Goal: Check status: Check status

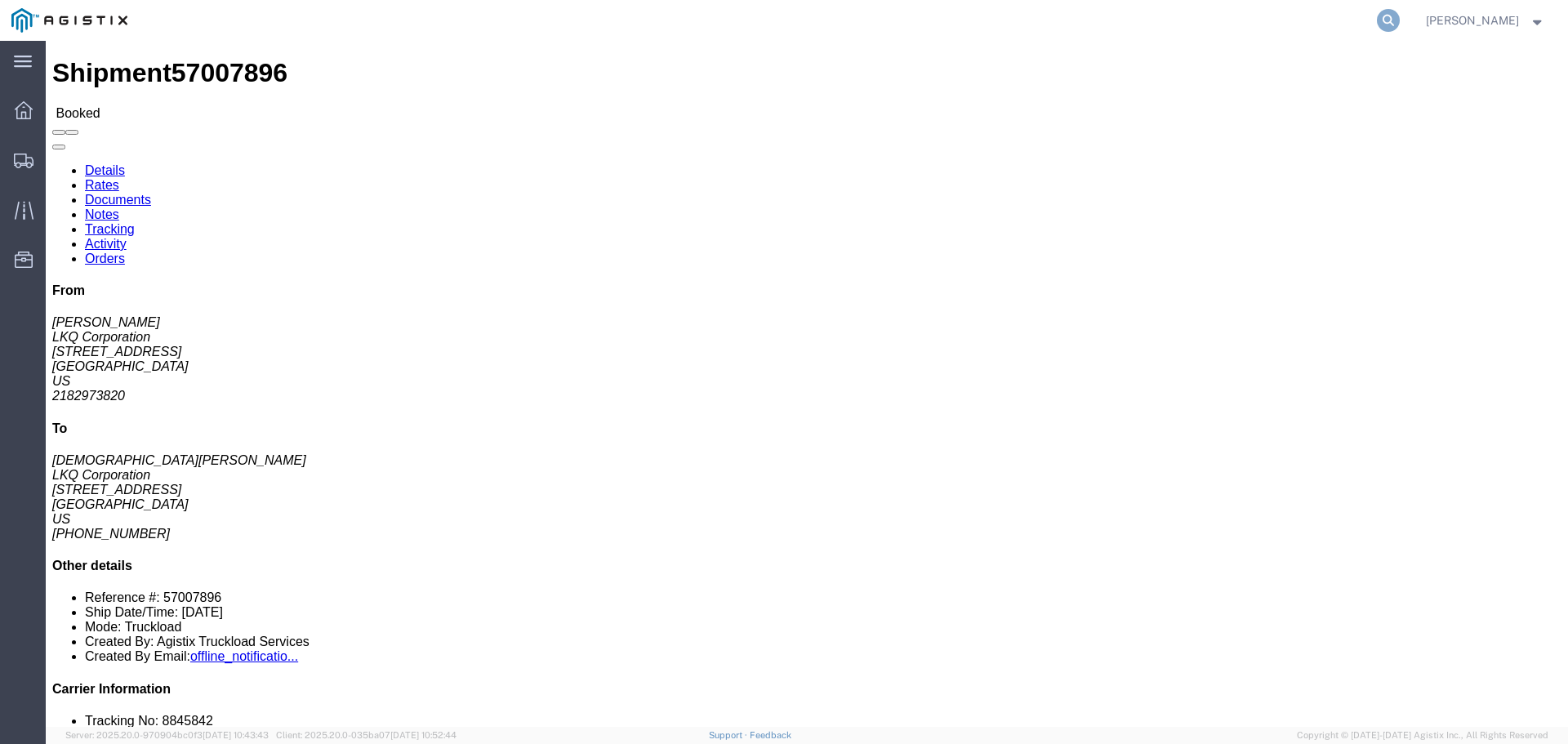
click at [1400, 18] on icon at bounding box center [1388, 20] width 23 height 23
click at [1085, 19] on input "search" at bounding box center [1128, 20] width 497 height 39
paste input "56994985"
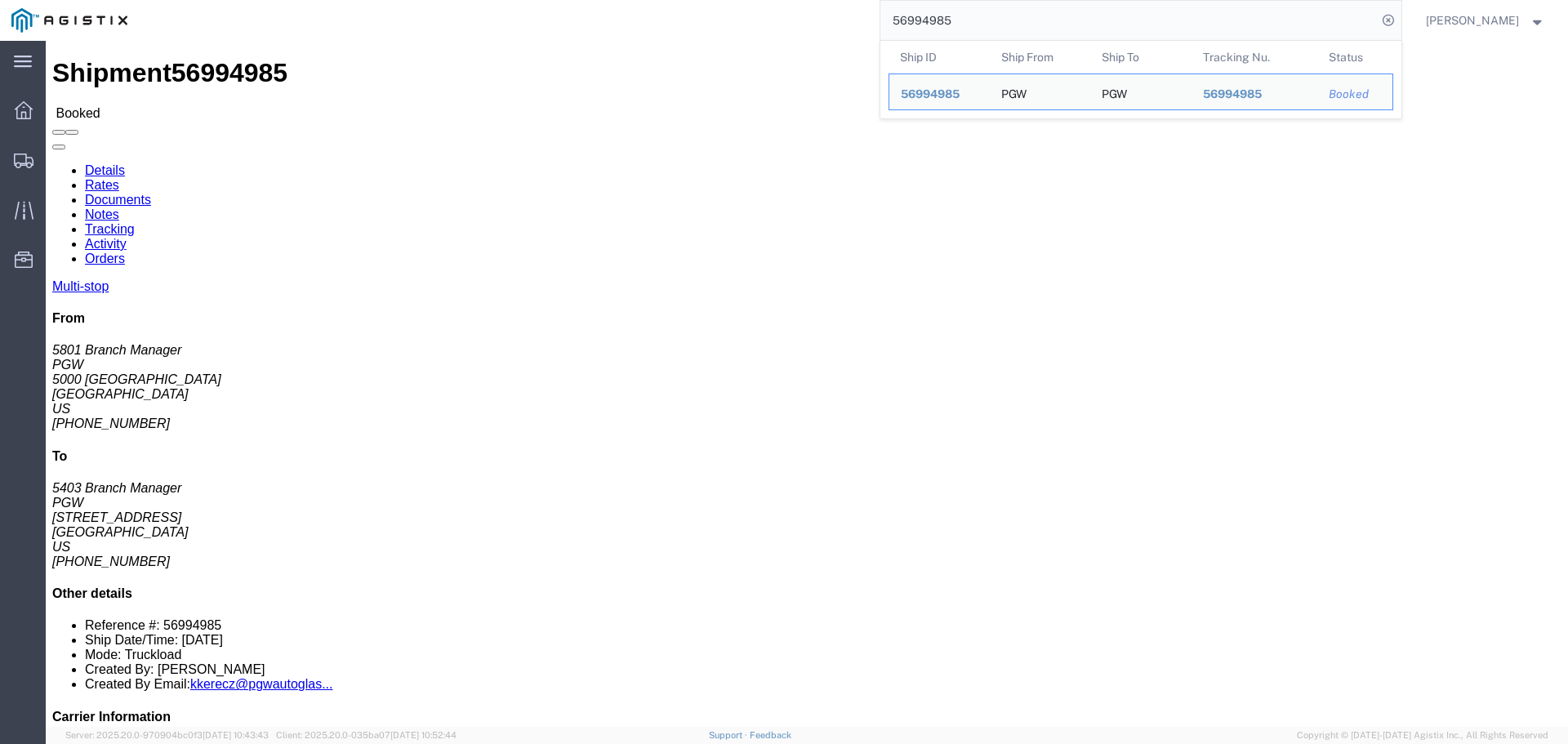
click div "Ship From PGW (5801 Branch Manager) 5801 5000 South Freeway Fort Worth, TX 7611…"
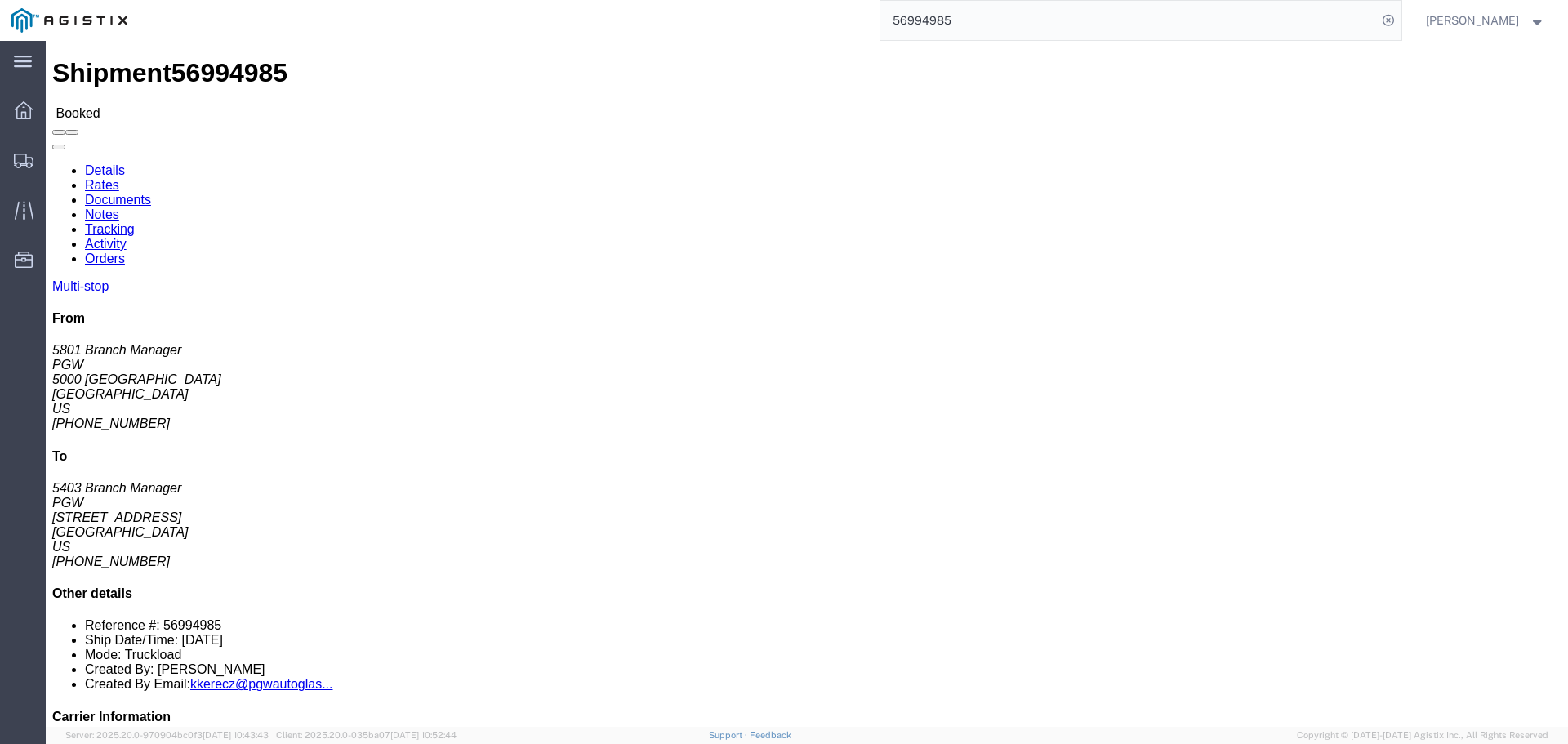
click span "56994985"
click span "Booked"
click div "Shipment 56994985 Booked"
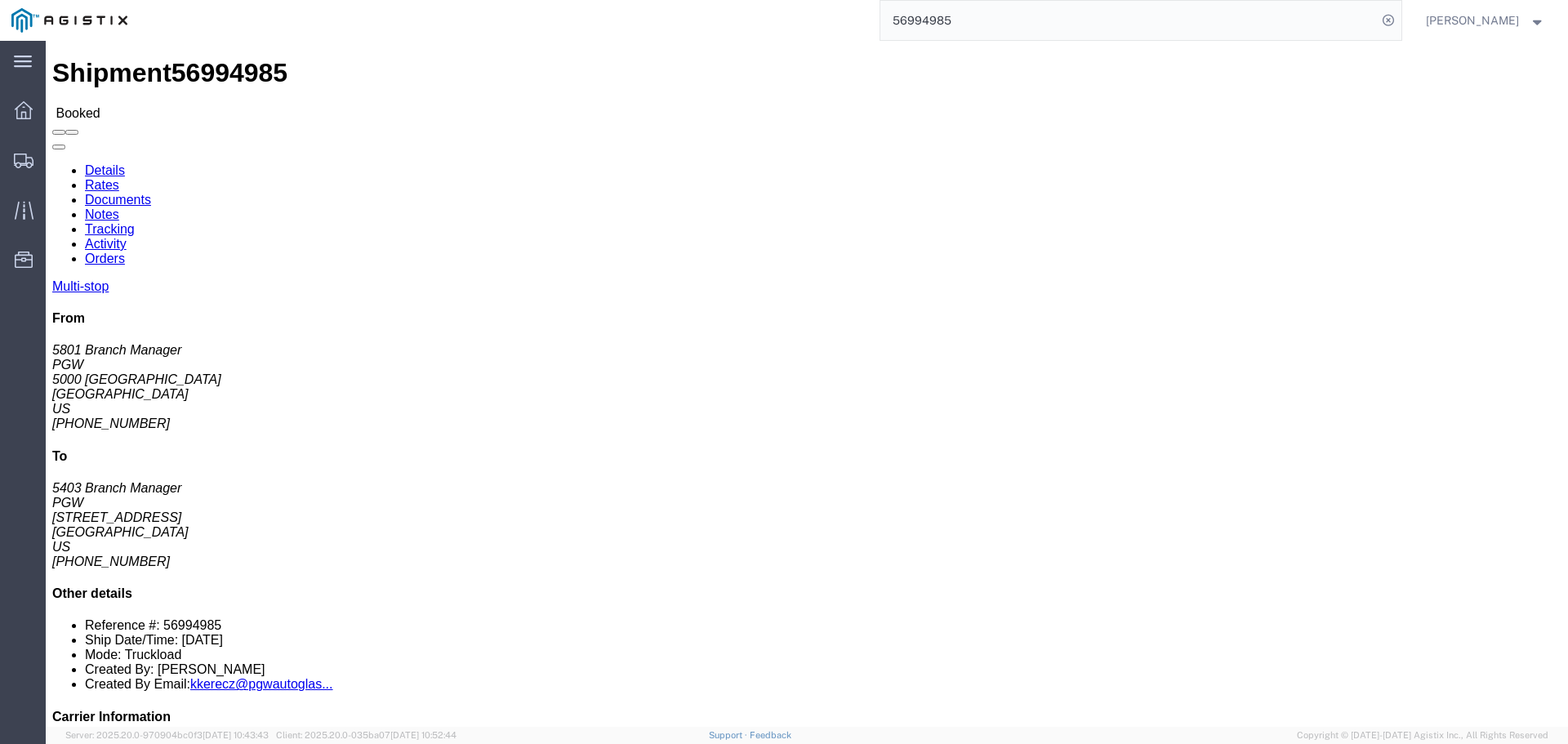
click at [937, 3] on input "56994985" at bounding box center [1128, 20] width 497 height 39
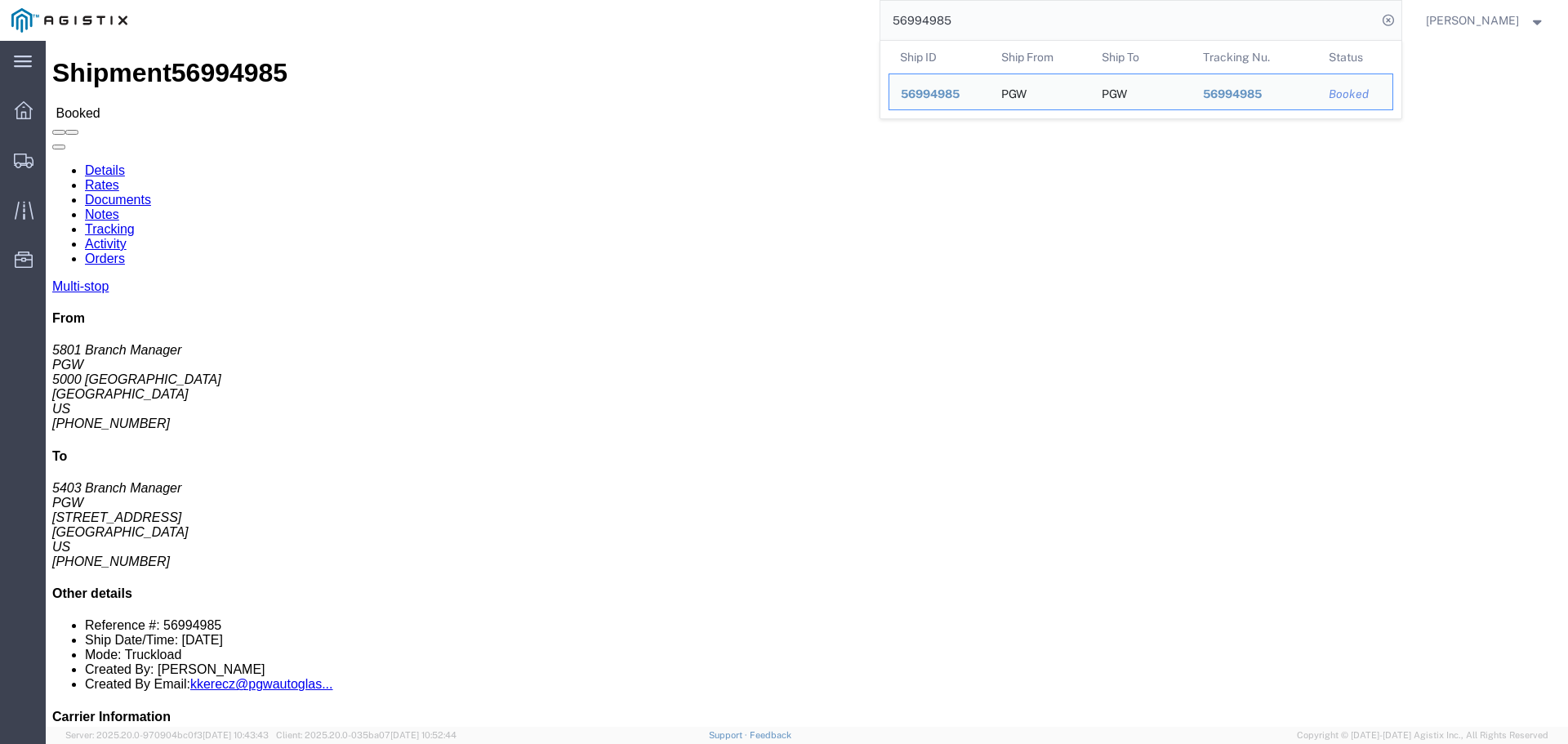
click at [937, 10] on input "56994985" at bounding box center [1128, 20] width 497 height 39
paste input "640942"
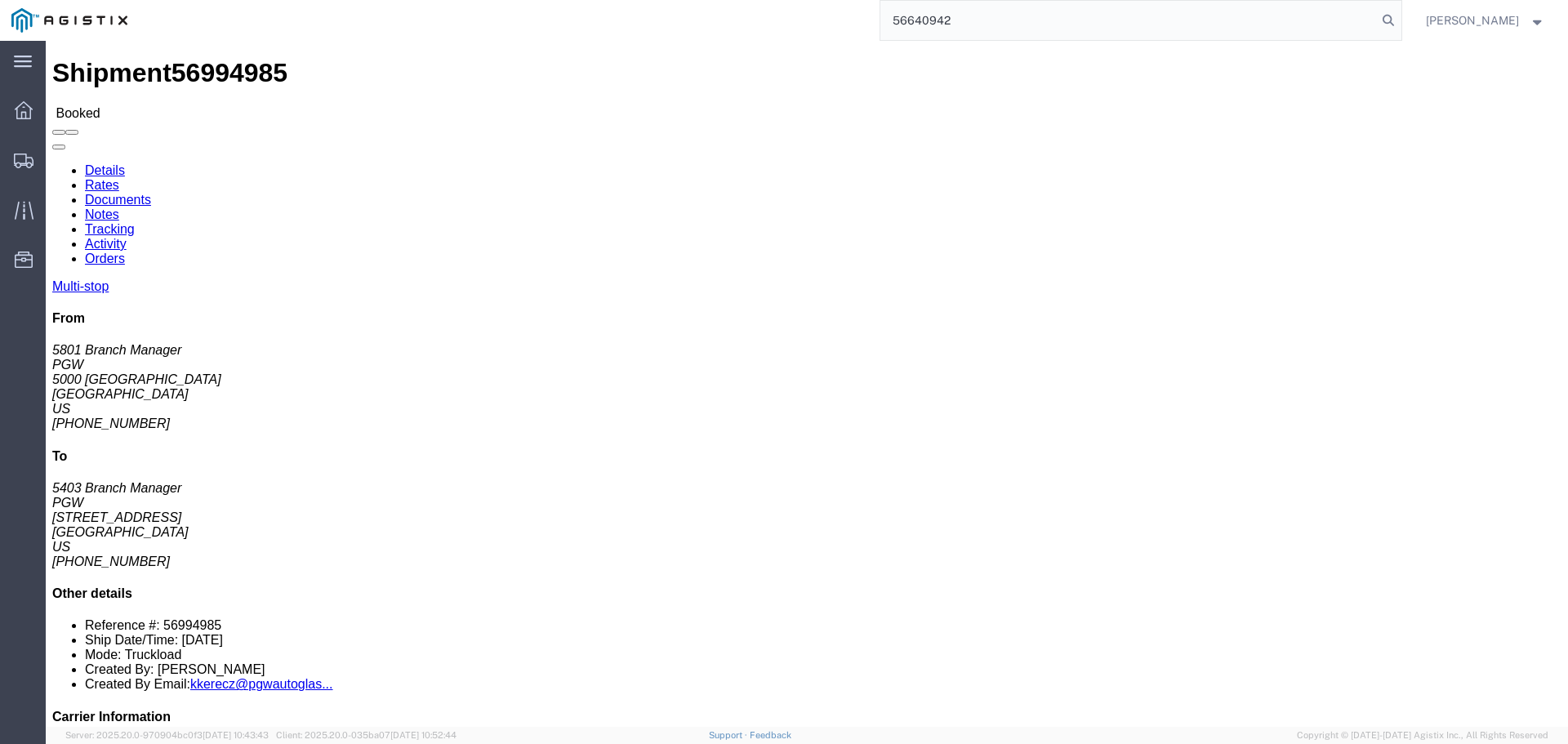
type input "56640942"
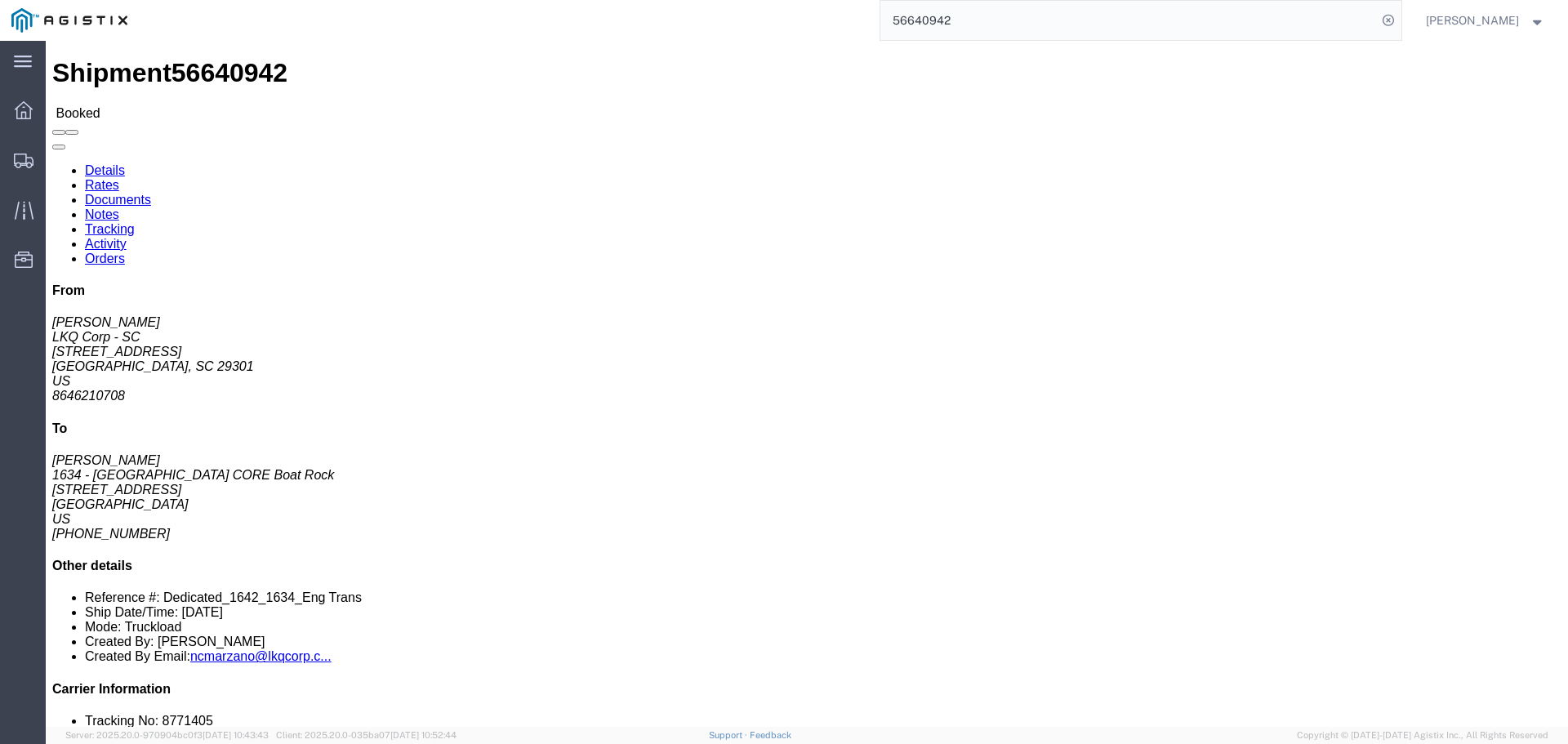
drag, startPoint x: 84, startPoint y: 221, endPoint x: 17, endPoint y: 187, distance: 75.1
click address "LKQ Corp - SC (Dallas Crowe) 1642 133 Clinton st Spartanburg, SC 29301 United S…"
copy address "133 Clinton st Spartanburg, SC 29301 United States"
